Goal: Transaction & Acquisition: Purchase product/service

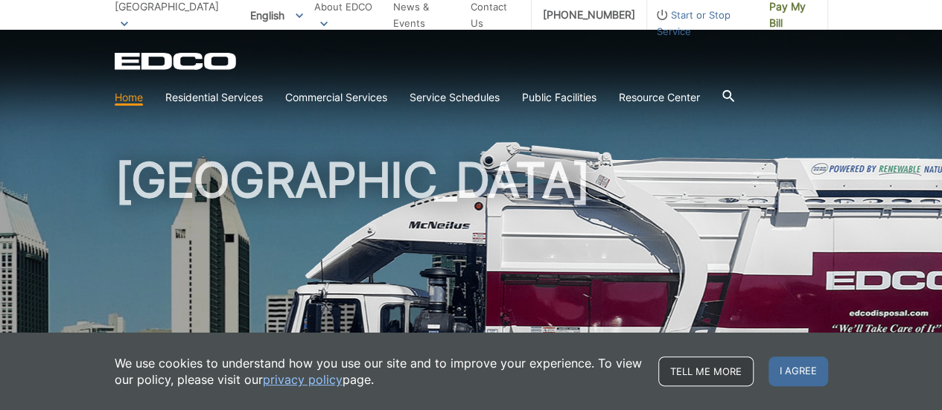
click at [721, 375] on link "Tell me more" at bounding box center [705, 372] width 95 height 30
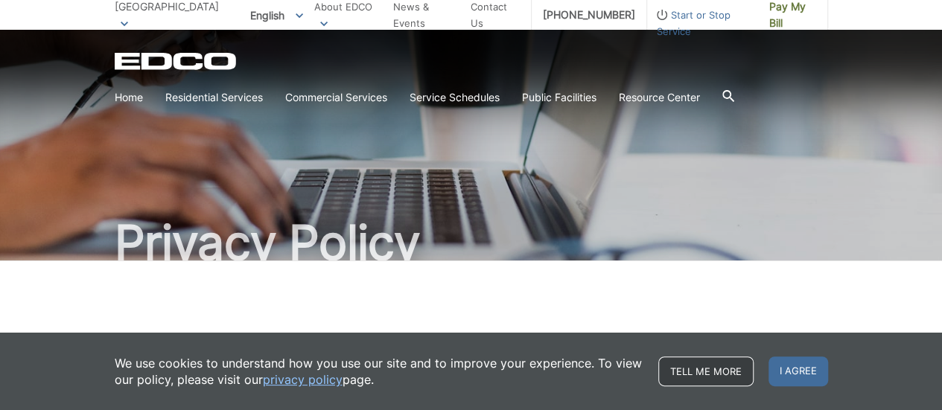
click at [700, 372] on link "Tell me more" at bounding box center [705, 372] width 95 height 30
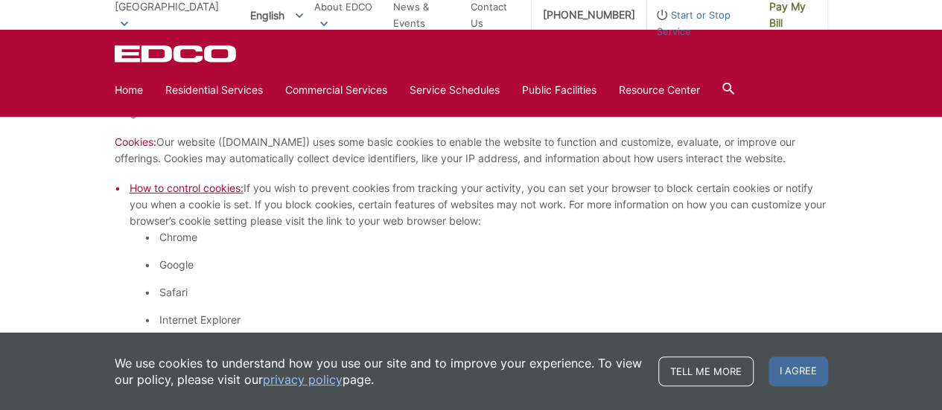
scroll to position [894, 0]
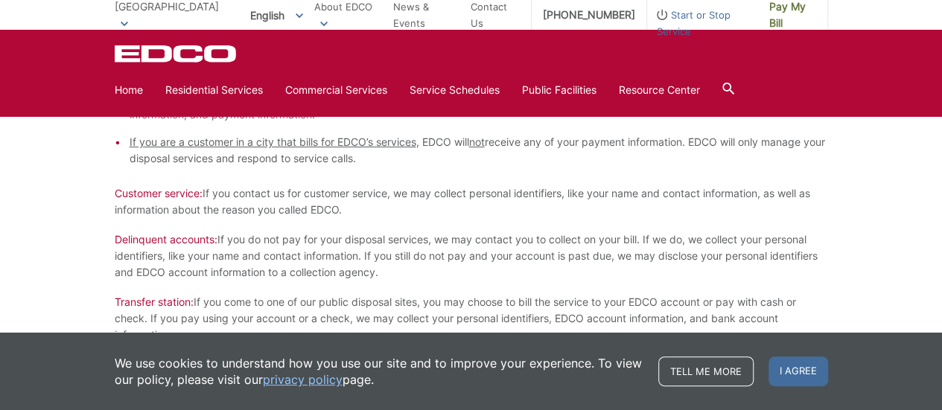
click at [620, 233] on p "Delinquent accounts: If you do not pay for your disposal services, we may conta…" at bounding box center [471, 256] width 713 height 49
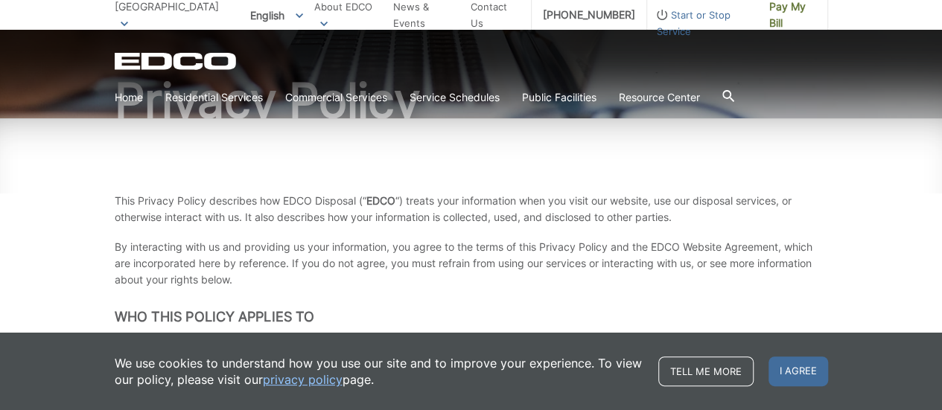
scroll to position [0, 0]
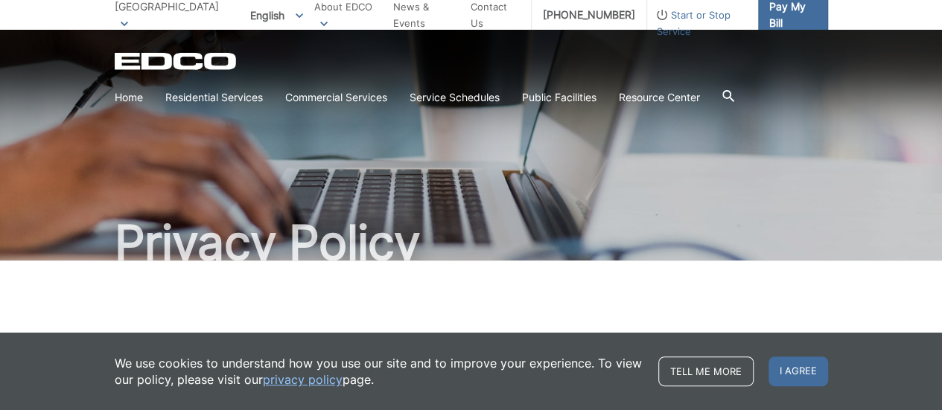
click at [794, 14] on span "Pay My Bill" at bounding box center [792, 15] width 47 height 33
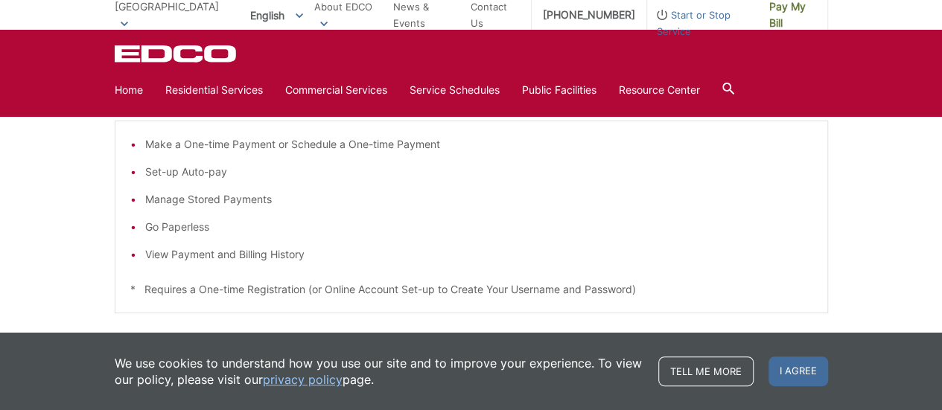
scroll to position [287, 0]
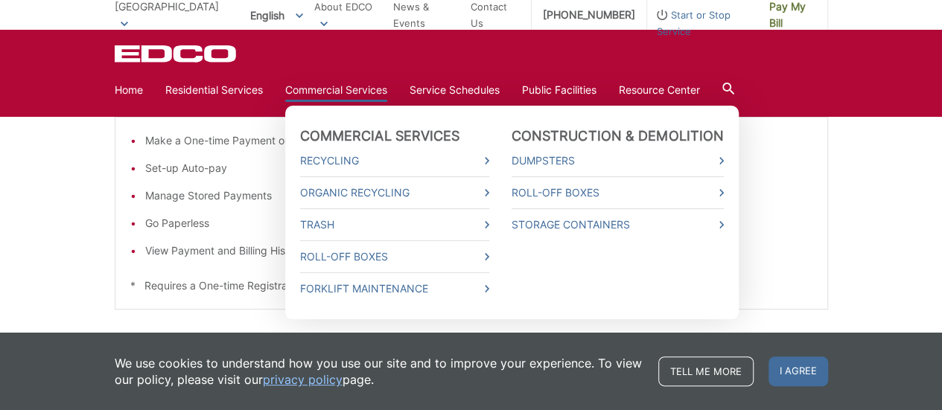
click at [343, 92] on link "Commercial Services" at bounding box center [336, 90] width 102 height 16
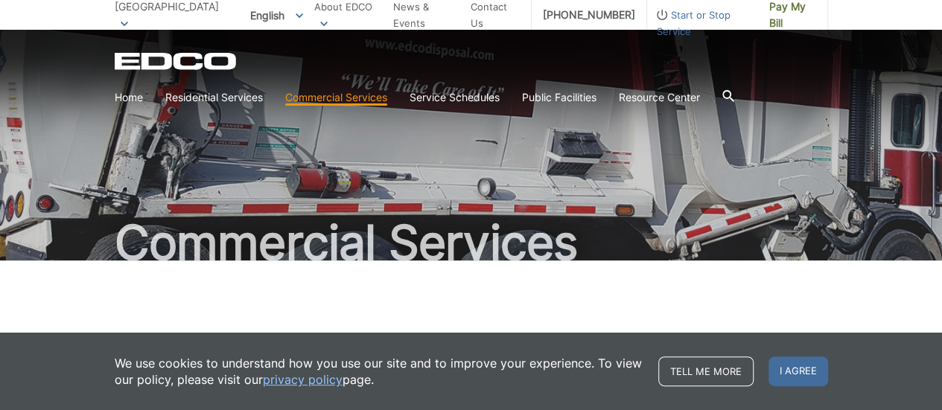
click at [149, 12] on span "[GEOGRAPHIC_DATA]" at bounding box center [167, 6] width 104 height 13
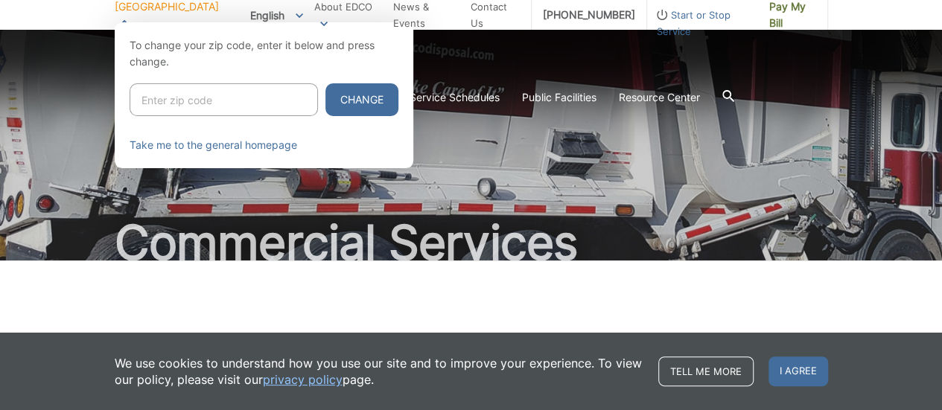
click at [468, 121] on div at bounding box center [471, 227] width 942 height 410
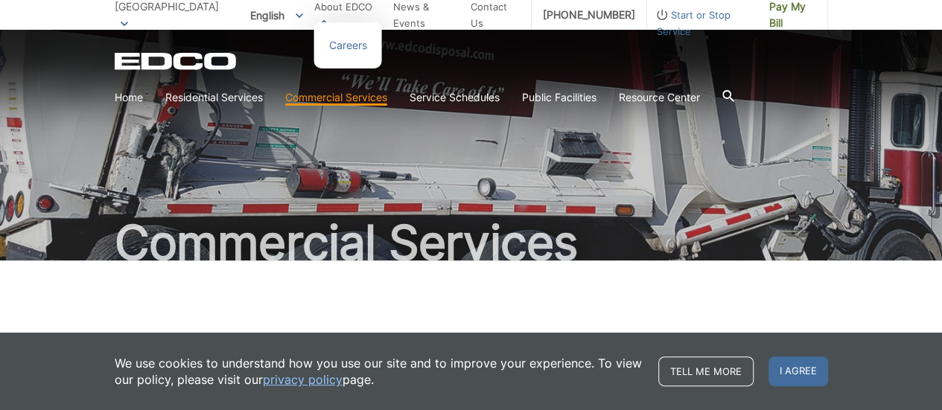
click at [359, 23] on ul "Careers" at bounding box center [348, 45] width 68 height 46
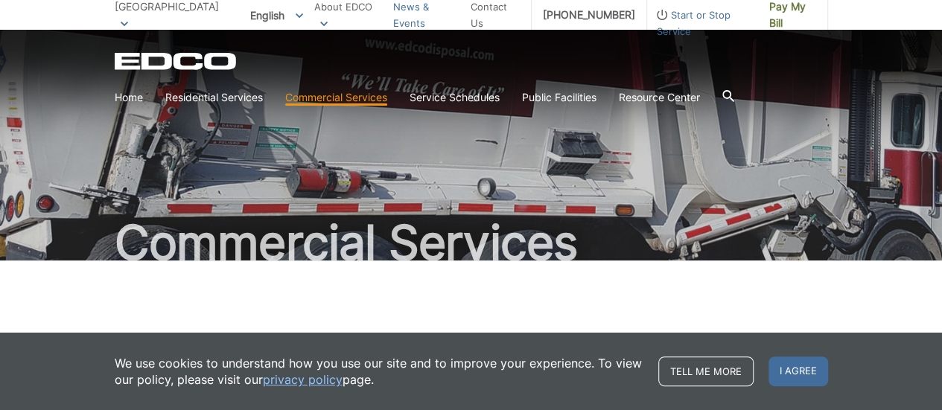
click at [432, 21] on link "News & Events" at bounding box center [426, 15] width 66 height 33
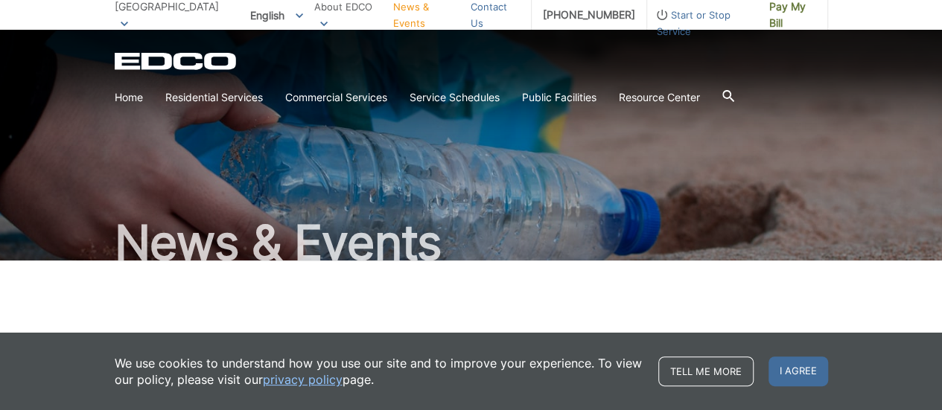
click at [491, 10] on link "Contact Us" at bounding box center [495, 15] width 49 height 33
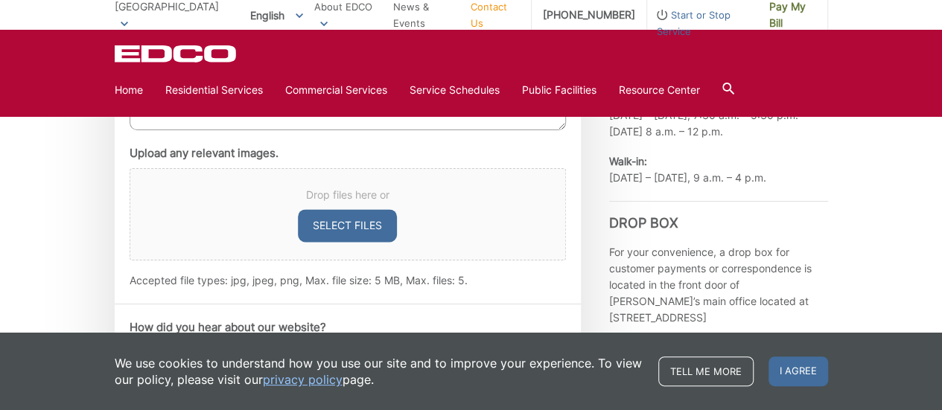
scroll to position [944, 0]
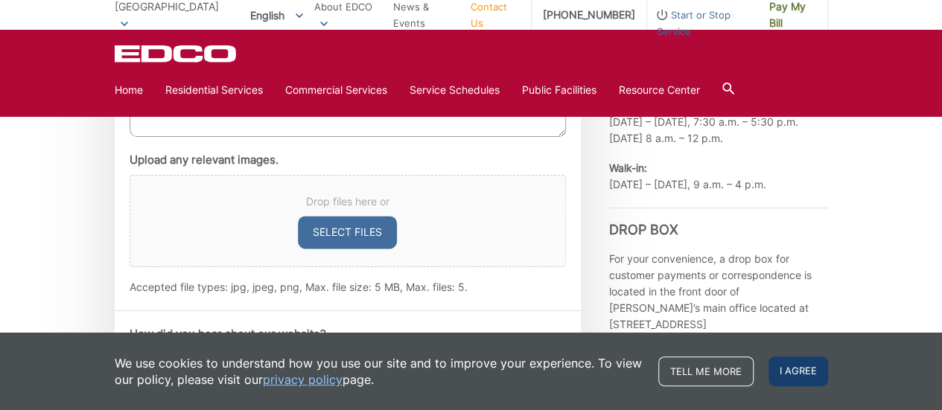
click at [806, 377] on span "I agree" at bounding box center [798, 372] width 60 height 30
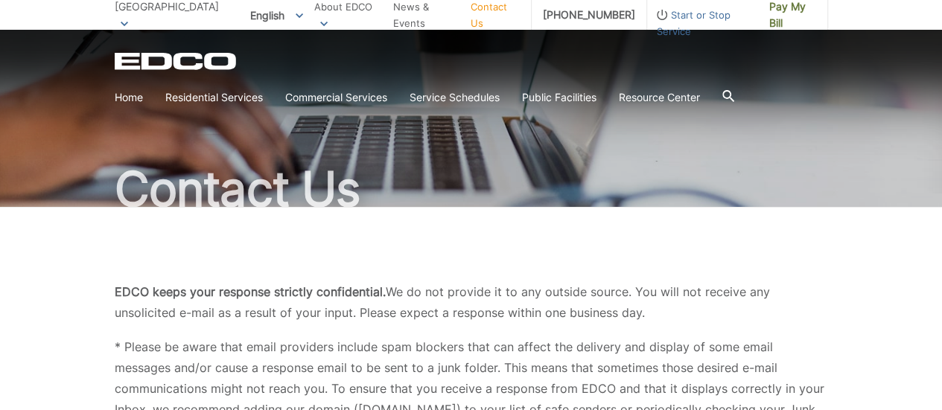
scroll to position [0, 0]
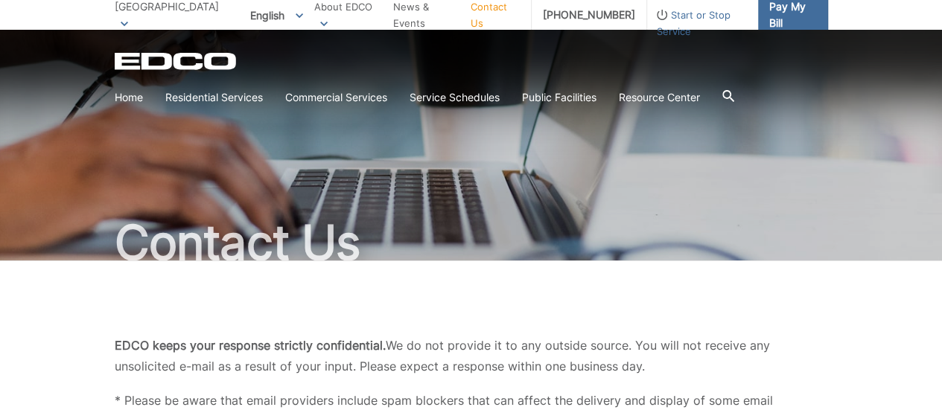
click at [785, 10] on span "Pay My Bill" at bounding box center [792, 15] width 47 height 33
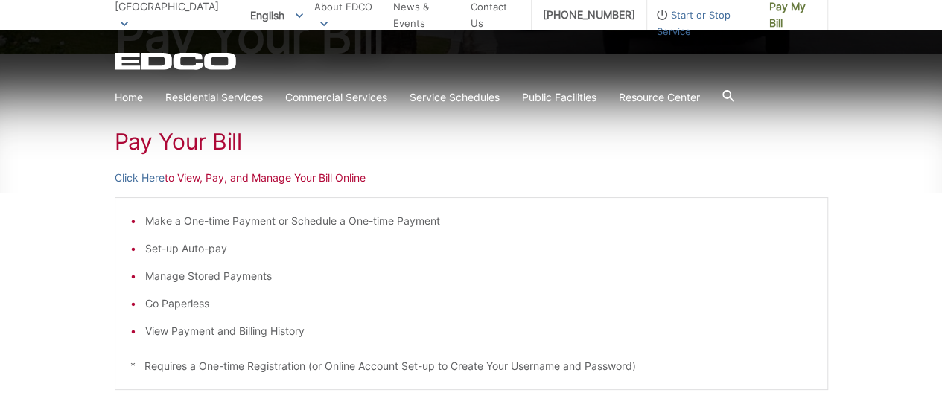
scroll to position [210, 0]
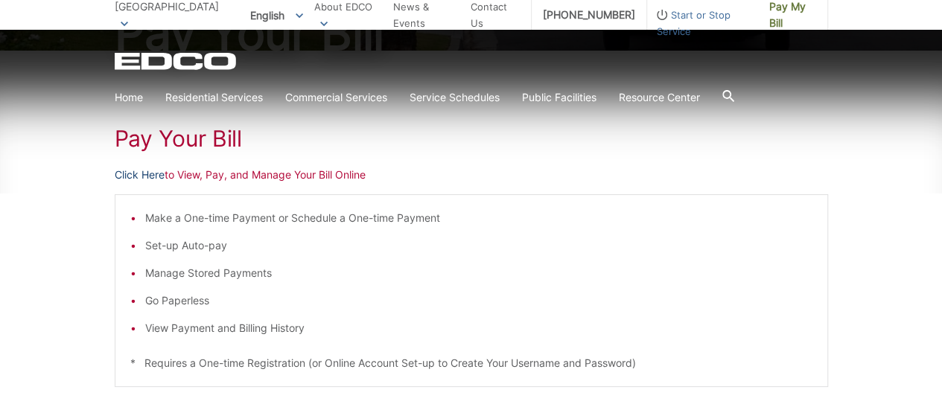
click at [156, 171] on link "Click Here" at bounding box center [140, 175] width 50 height 16
